Goal: Find contact information: Find contact information

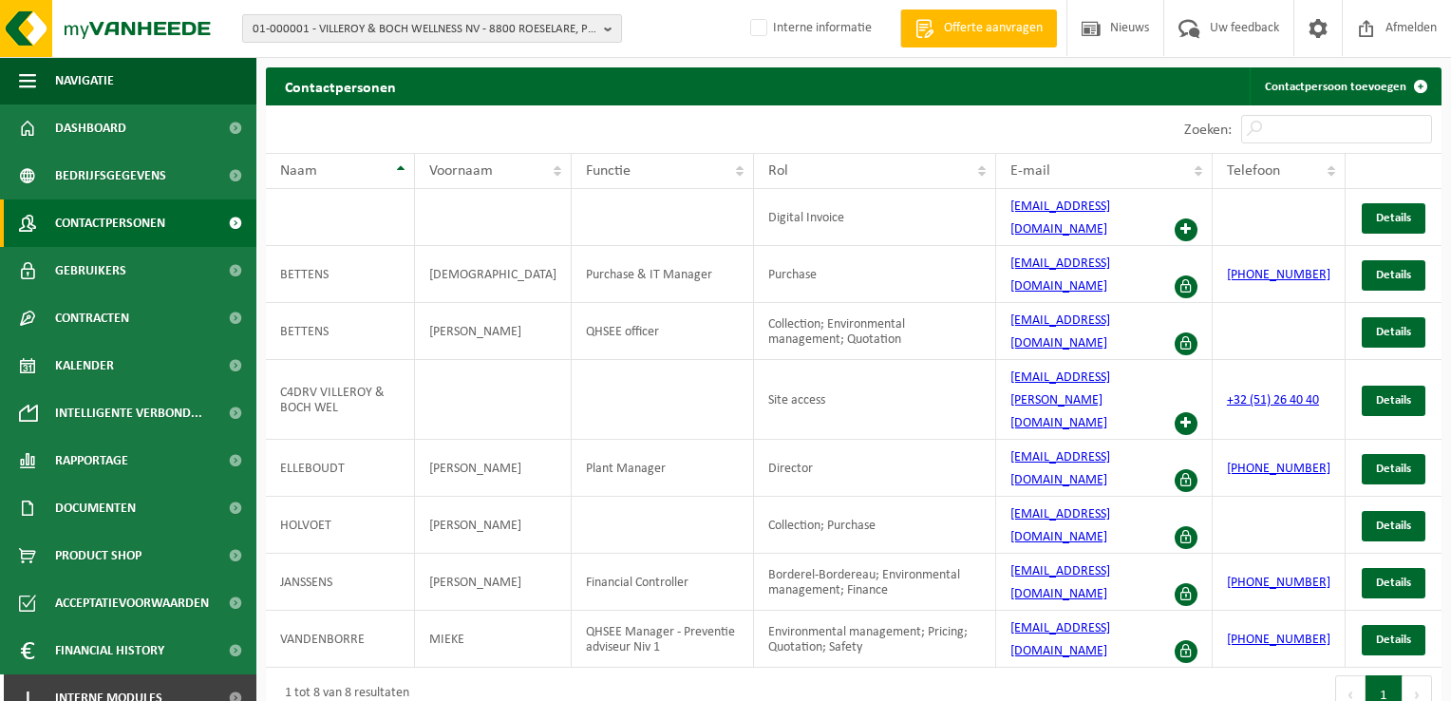
click at [482, 28] on span "01-000001 - VILLEROY & BOCH WELLNESS NV - 8800 ROESELARE, POPULIERSTRAAT 1" at bounding box center [425, 29] width 344 height 28
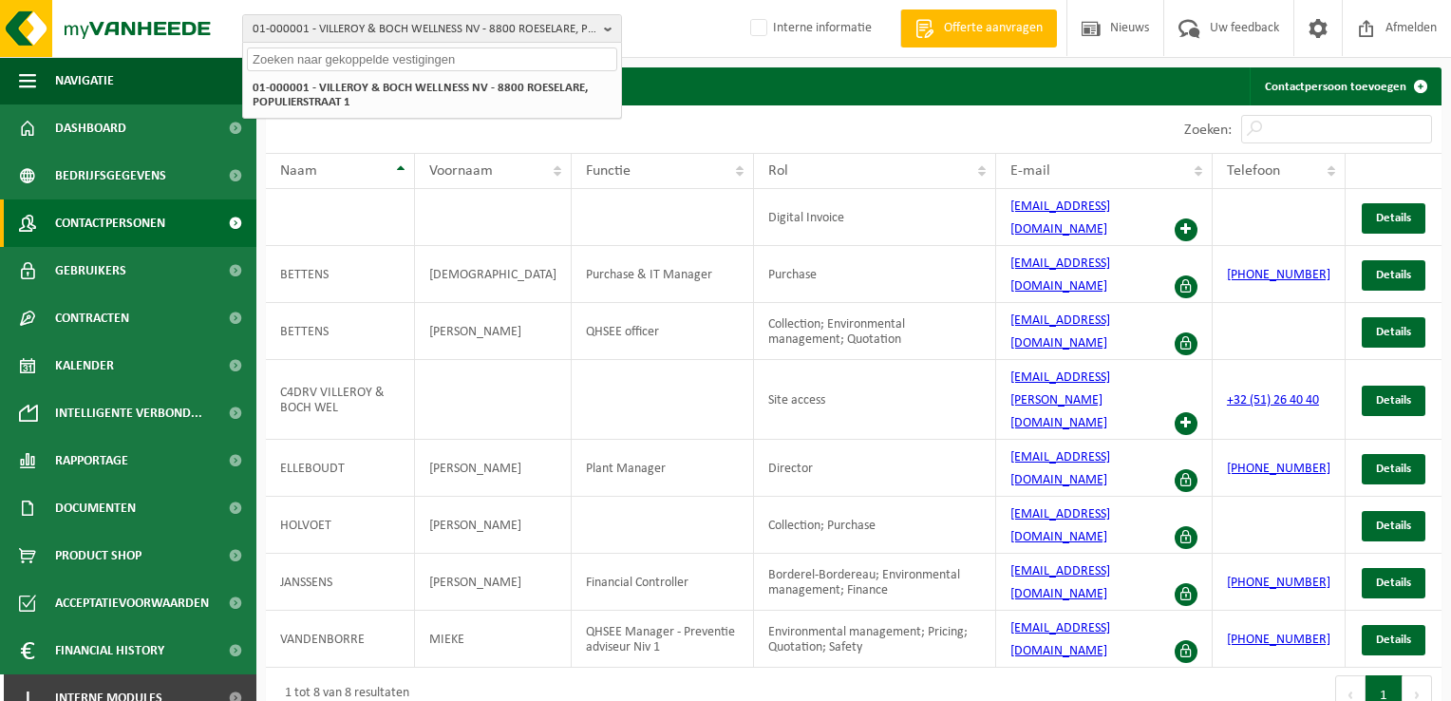
click at [470, 54] on input "text" at bounding box center [432, 59] width 370 height 24
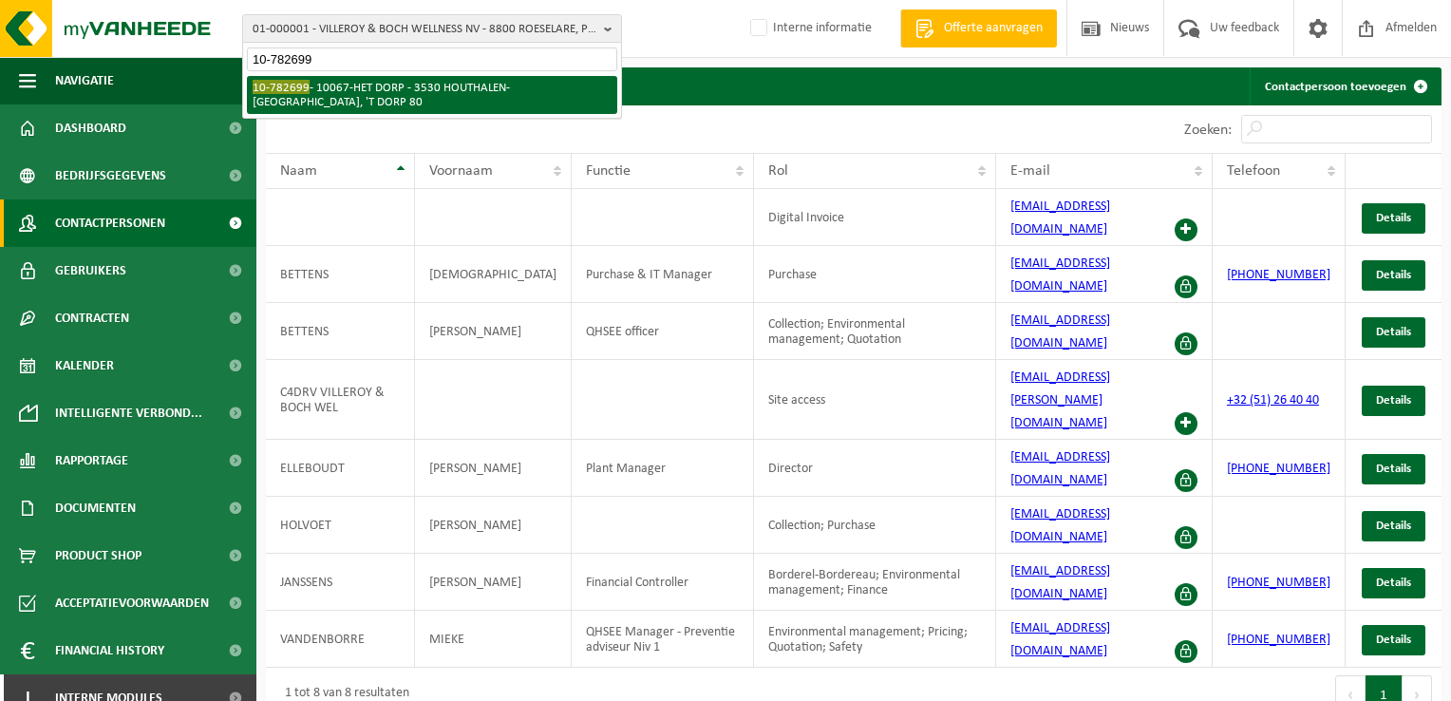
type input "10-782699"
click at [517, 101] on li "10-782699 - 10067-HET DORP - 3530 HOUTHALEN-HELCHTEREN, 'T DORP 80" at bounding box center [432, 95] width 370 height 38
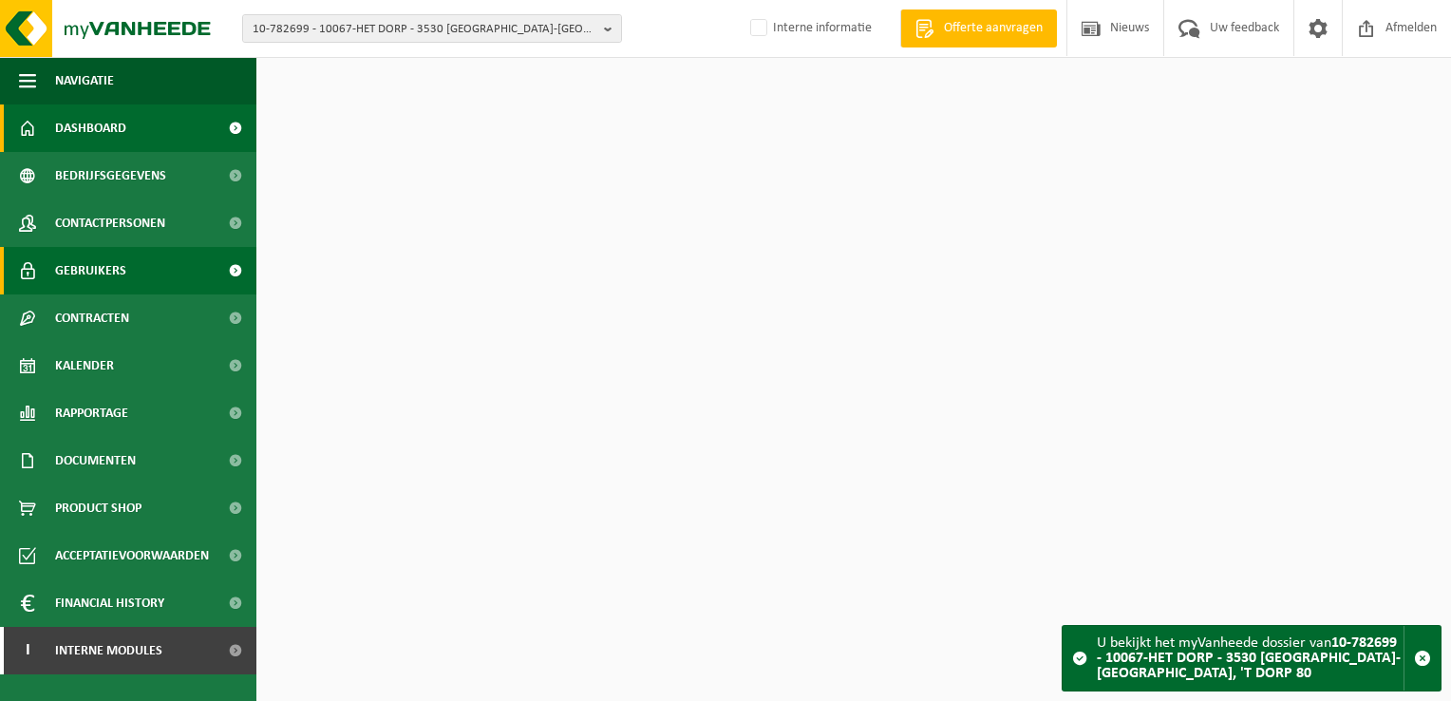
click at [129, 283] on link "Gebruikers" at bounding box center [128, 270] width 256 height 47
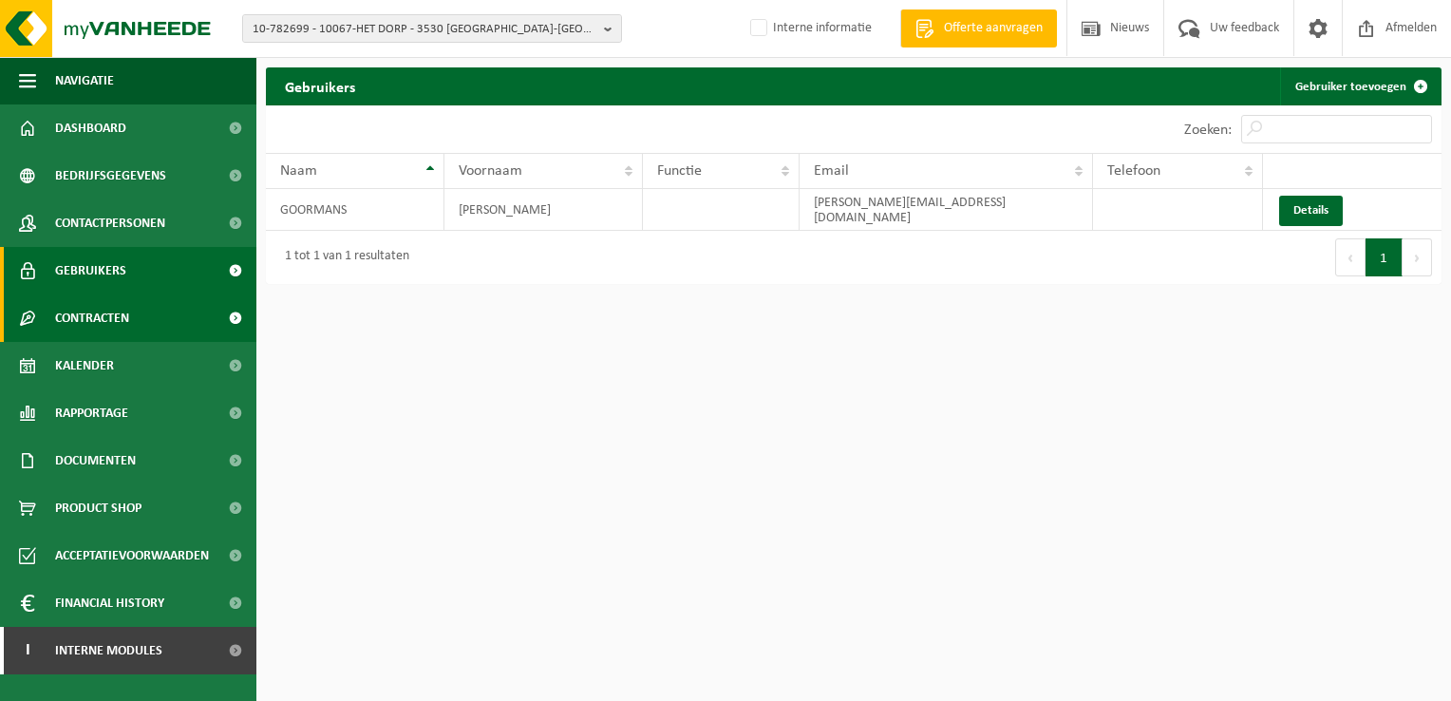
click at [131, 313] on link "Contracten" at bounding box center [128, 317] width 256 height 47
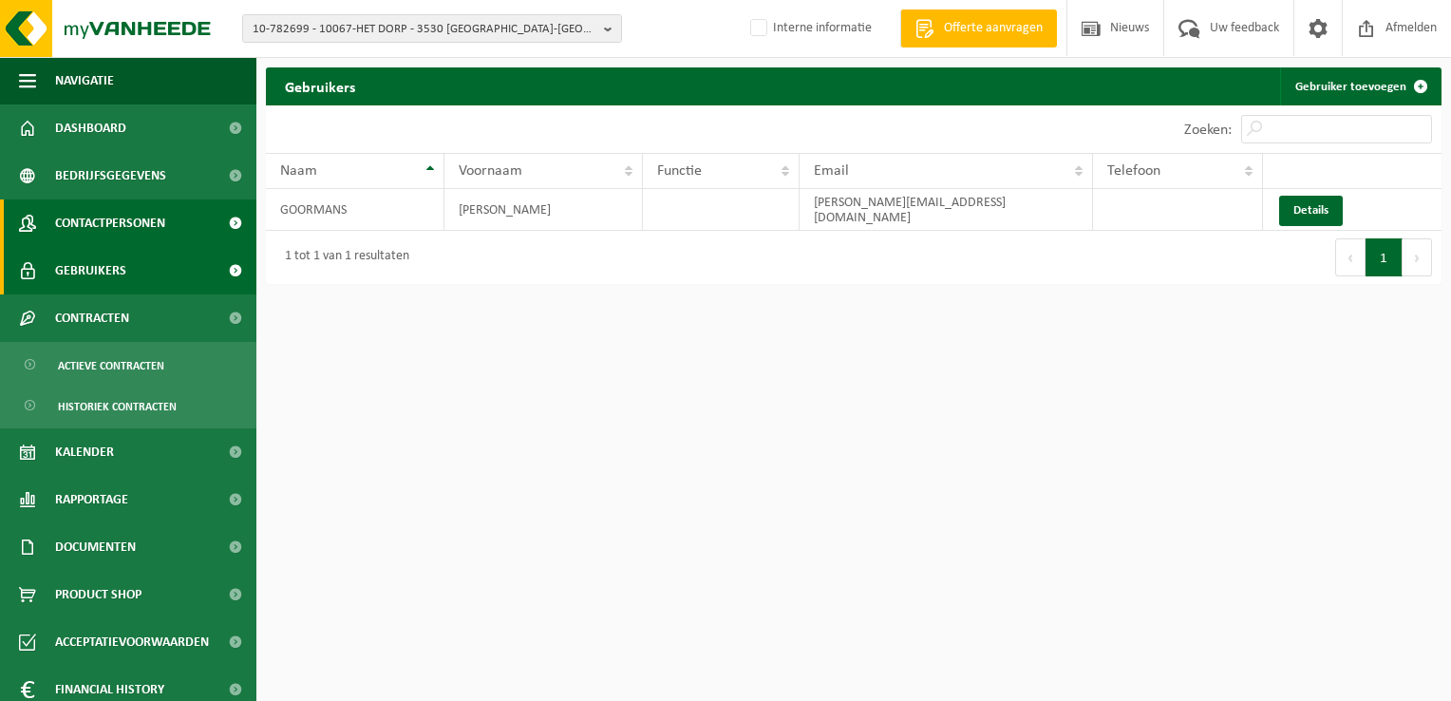
click at [160, 226] on span "Contactpersonen" at bounding box center [110, 222] width 110 height 47
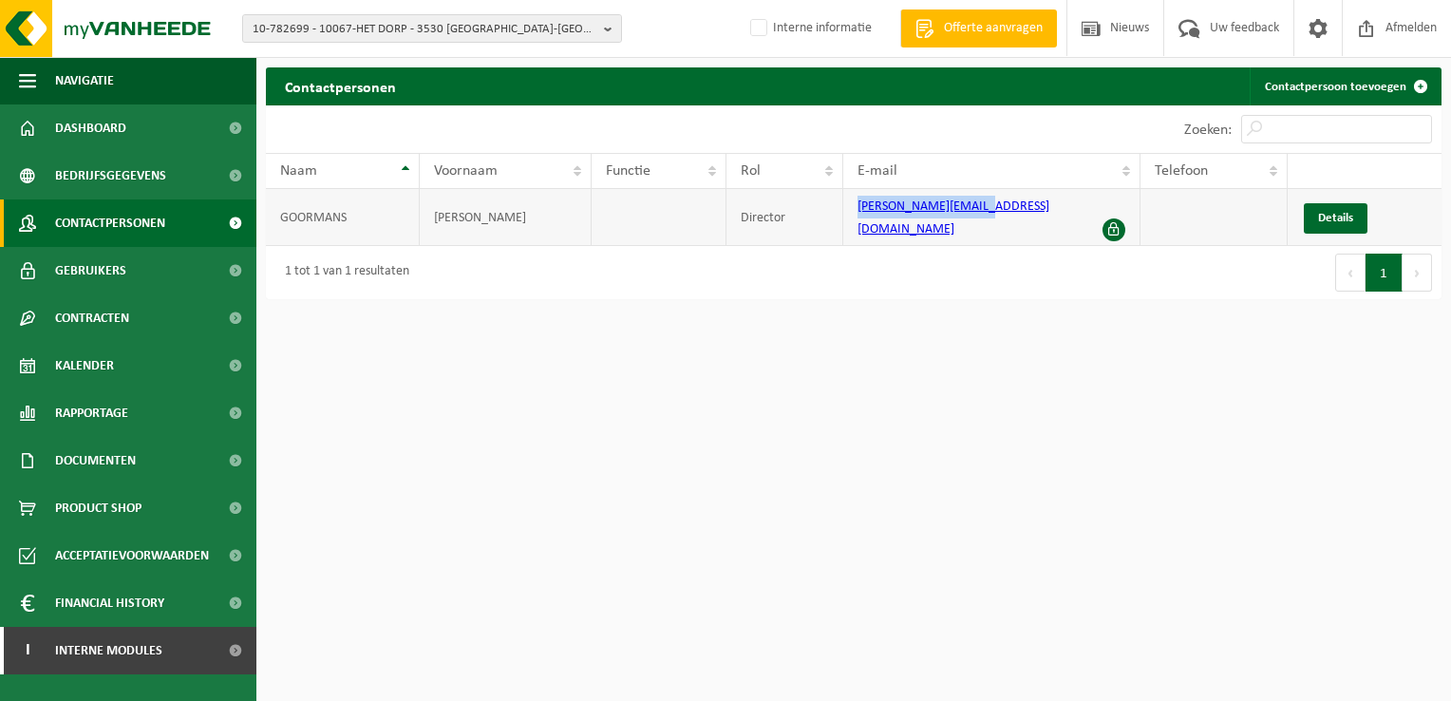
drag, startPoint x: 1007, startPoint y: 212, endPoint x: 850, endPoint y: 222, distance: 158.0
click at [850, 222] on td "[PERSON_NAME][EMAIL_ADDRESS][DOMAIN_NAME]" at bounding box center [991, 217] width 297 height 57
copy link "[PERSON_NAME][EMAIL_ADDRESS][DOMAIN_NAME]"
